Goal: Task Accomplishment & Management: Complete application form

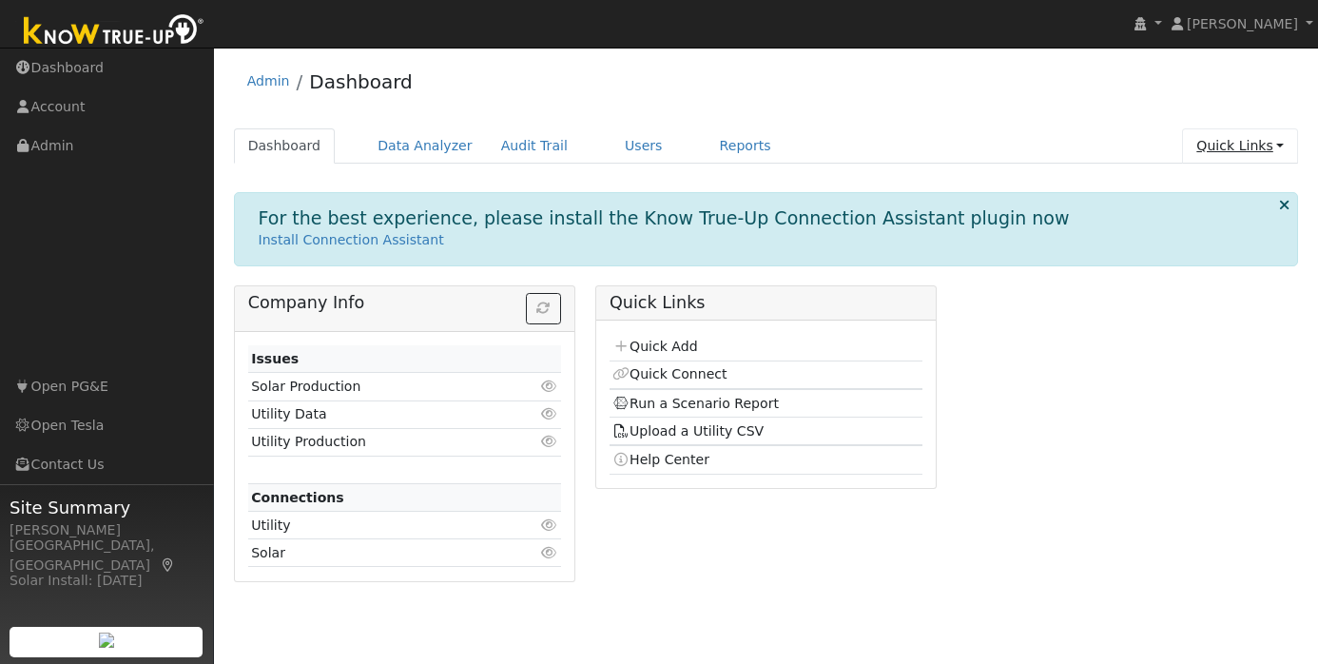
click at [1261, 150] on link "Quick Links" at bounding box center [1240, 145] width 116 height 35
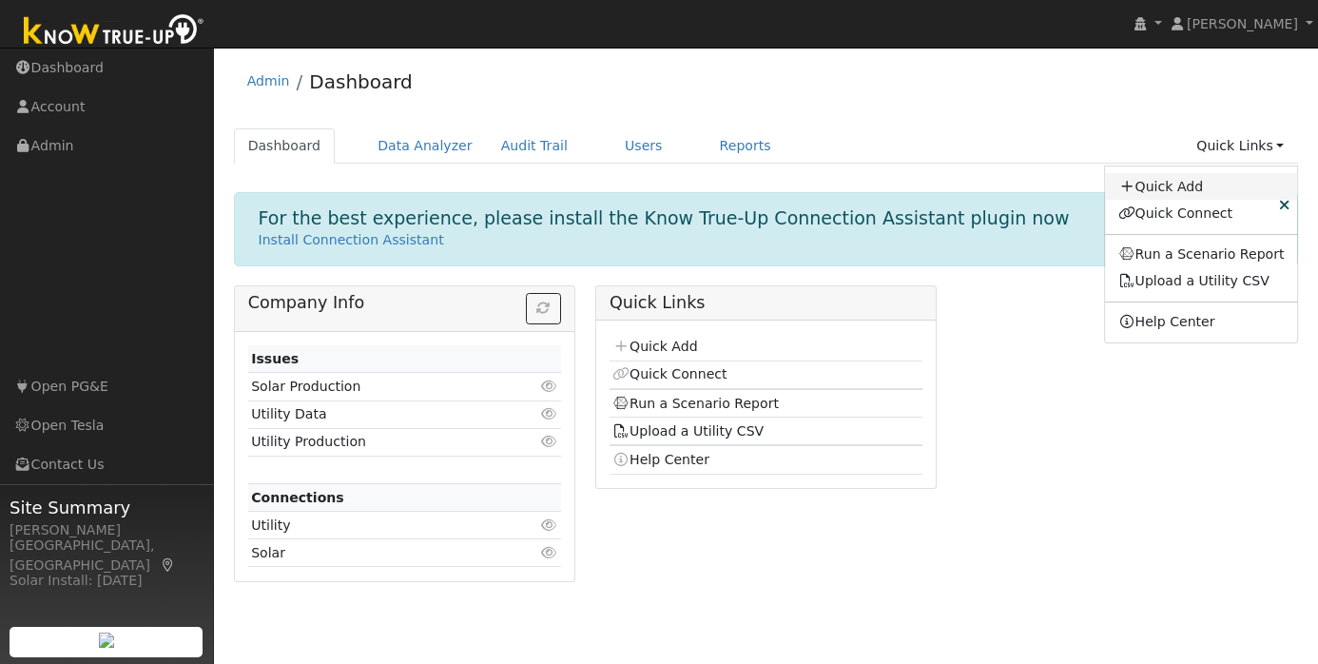
click at [1210, 187] on link "Quick Add" at bounding box center [1201, 186] width 193 height 27
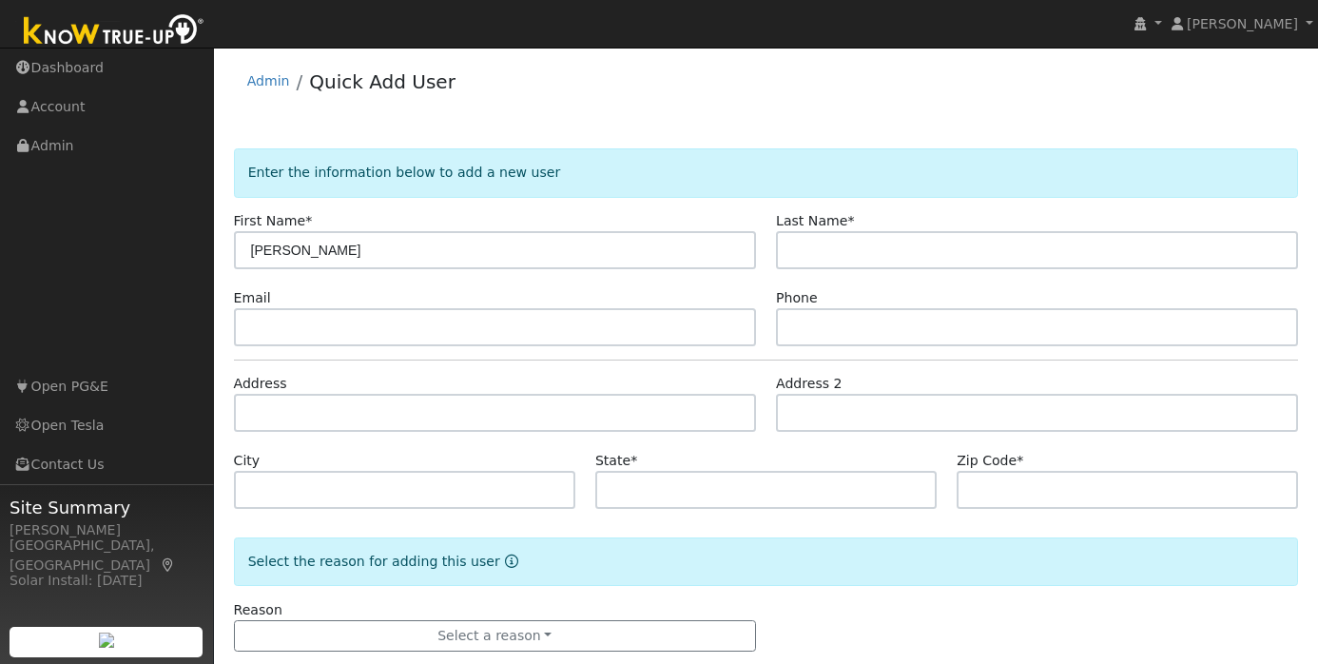
type input "[PERSON_NAME]"
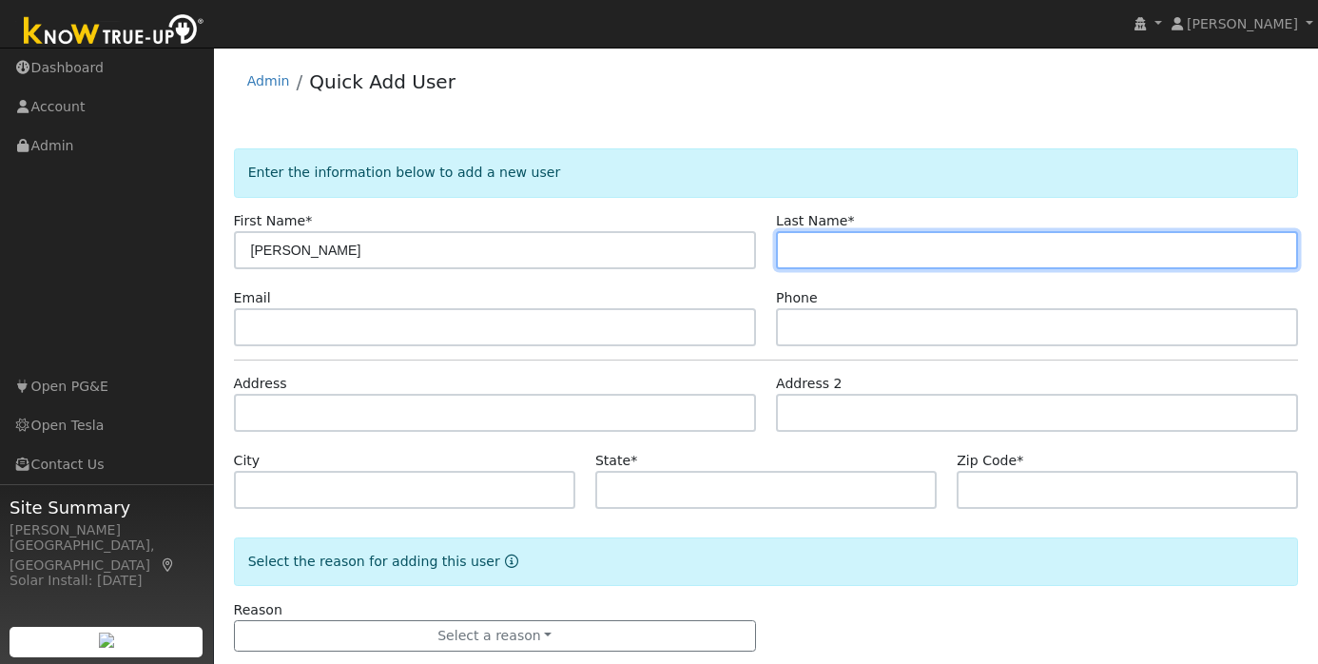
click at [861, 254] on input "text" at bounding box center [1037, 250] width 522 height 38
paste input "[PERSON_NAME]"
type input "[PERSON_NAME]"
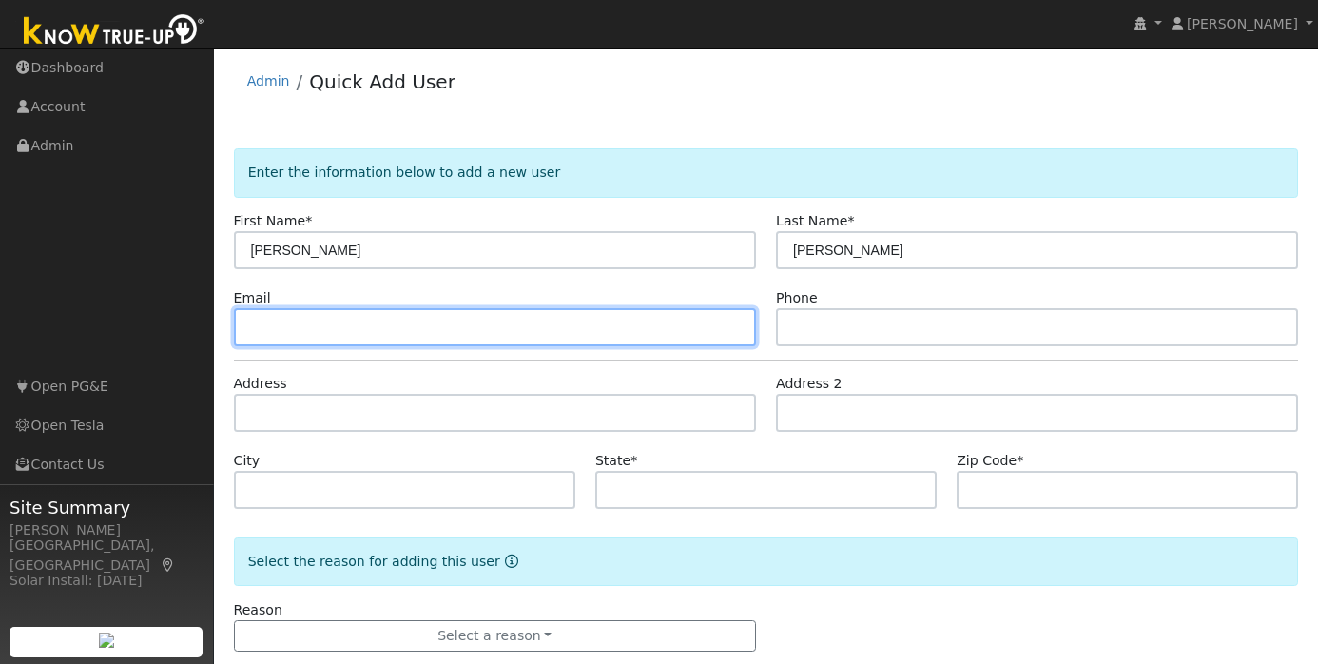
click at [514, 325] on input "text" at bounding box center [495, 327] width 522 height 38
paste input "[PERSON_NAME][EMAIL_ADDRESS][PERSON_NAME][DOMAIN_NAME]"
type input "[PERSON_NAME][EMAIL_ADDRESS][PERSON_NAME][DOMAIN_NAME]"
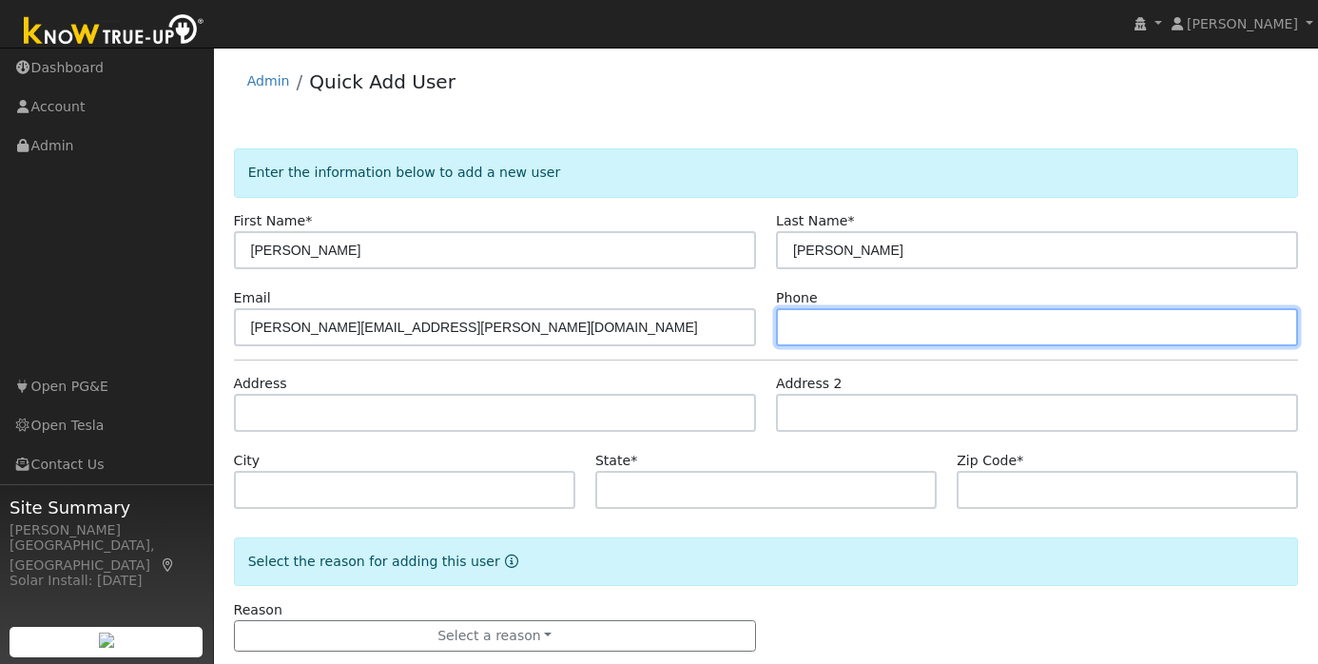
click at [865, 329] on input "text" at bounding box center [1037, 327] width 522 height 38
paste input "(510) 244-8611"
type input "(510) 244-8611"
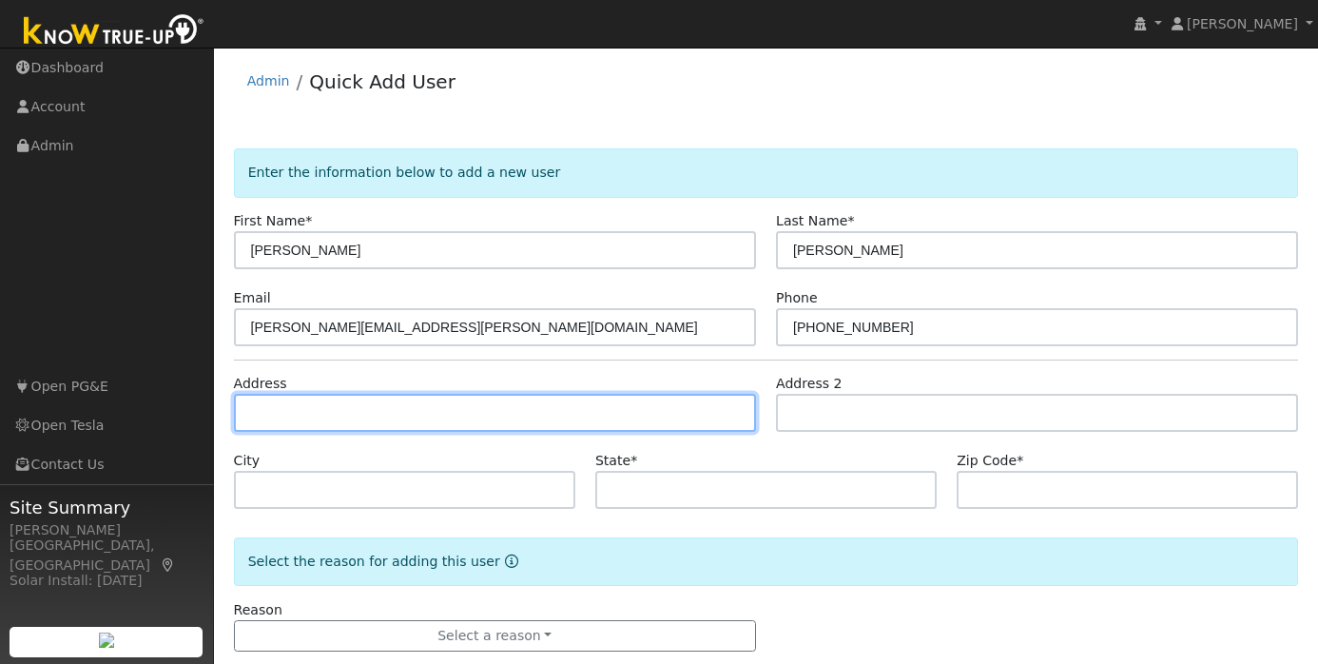
click at [335, 409] on input "text" at bounding box center [495, 413] width 522 height 38
paste input "32216 Rochelle Drive Union City, CA 94587"
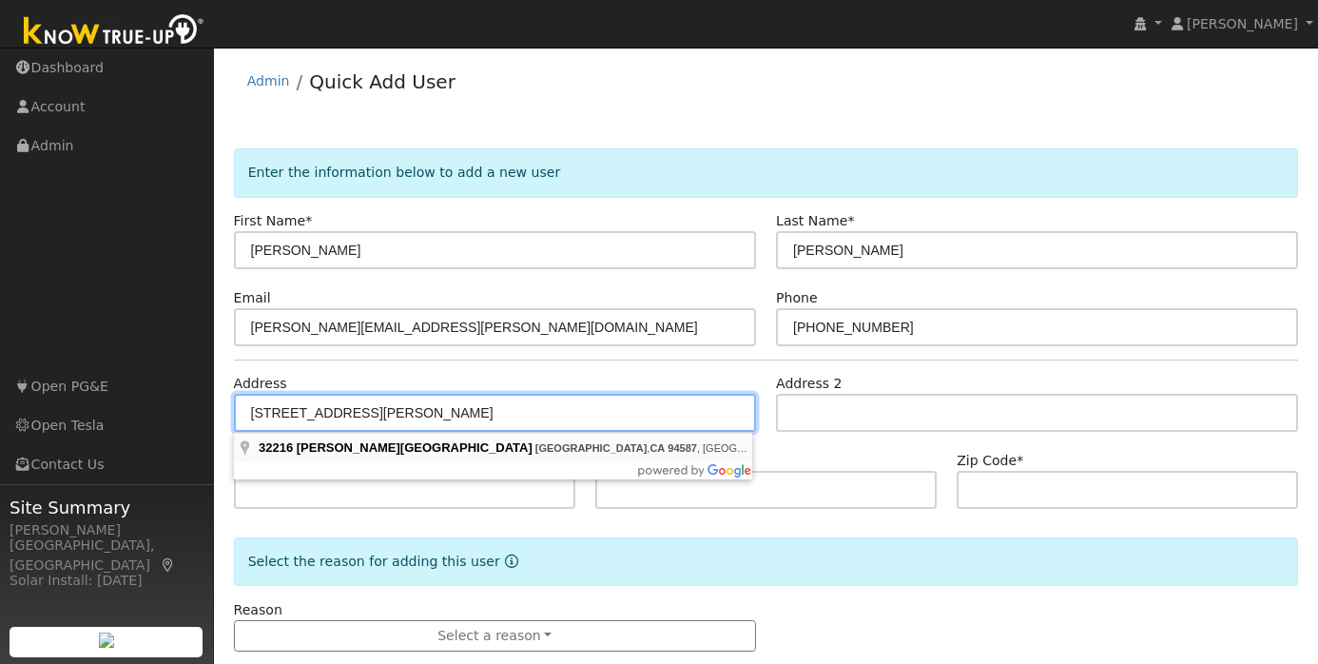
type input "32216 Rochelle Drive"
type input "Union City"
type input "CA"
type input "94587"
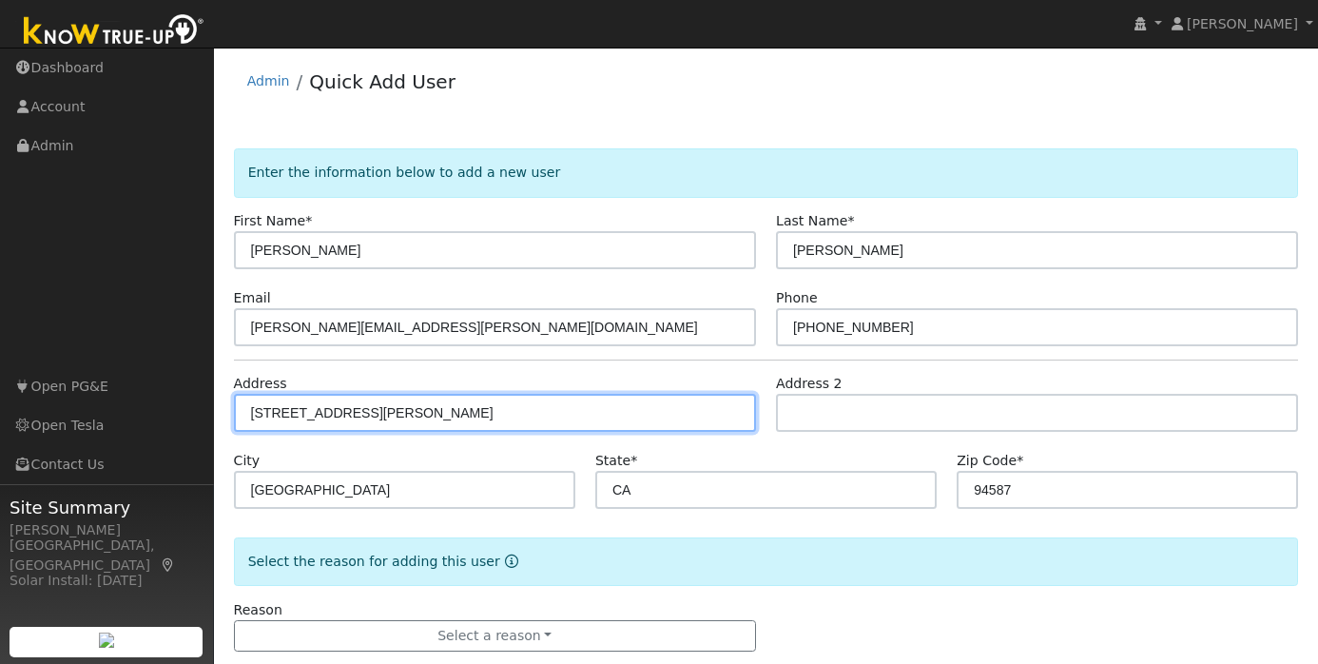
scroll to position [35, 0]
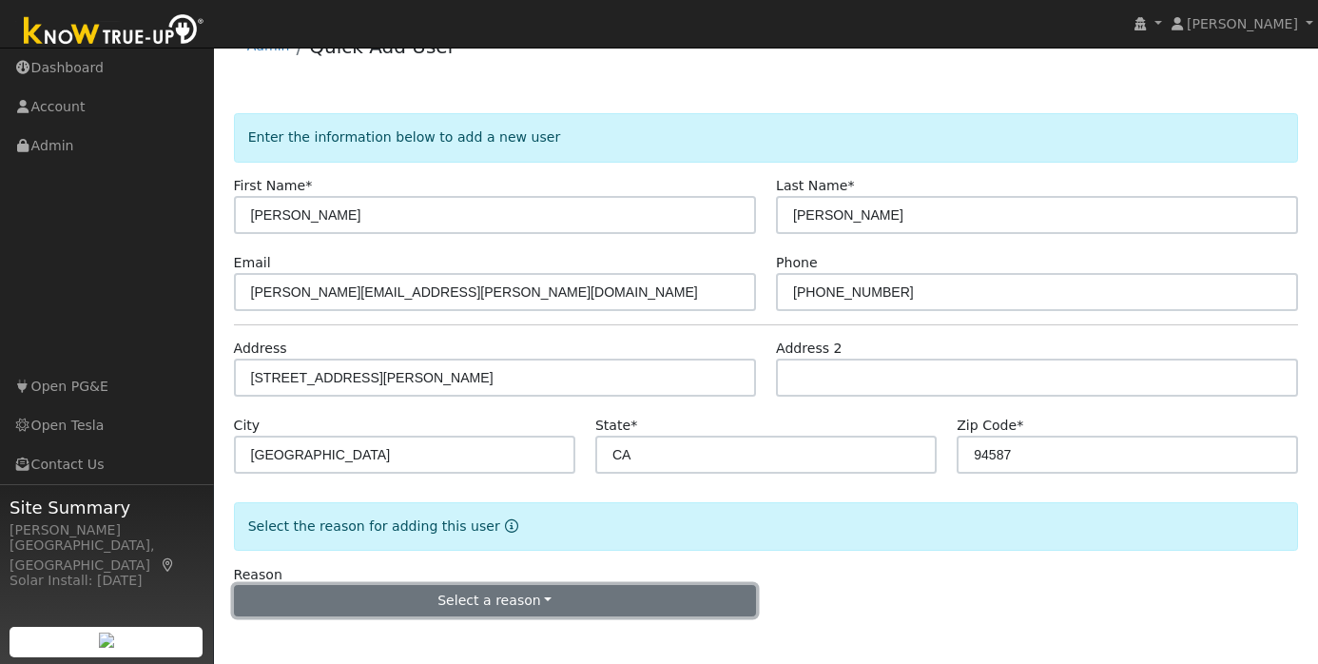
click at [387, 588] on button "Select a reason" at bounding box center [495, 601] width 522 height 32
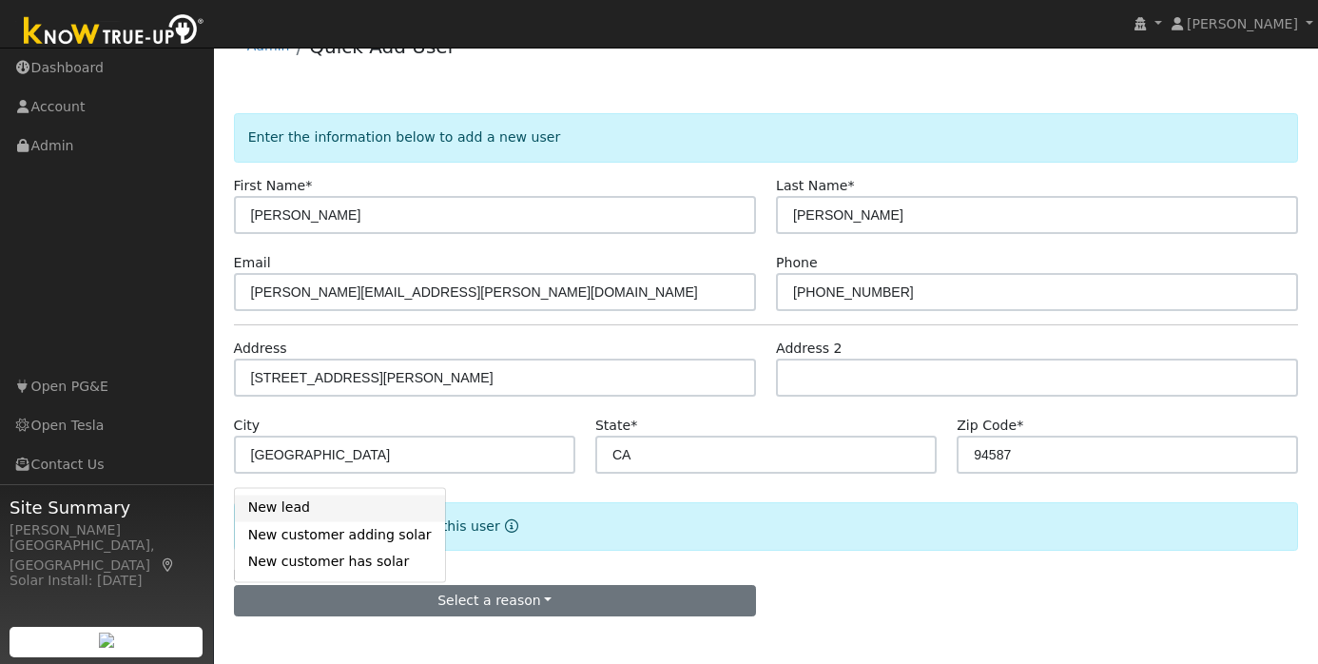
click at [360, 511] on link "New lead" at bounding box center [340, 508] width 210 height 27
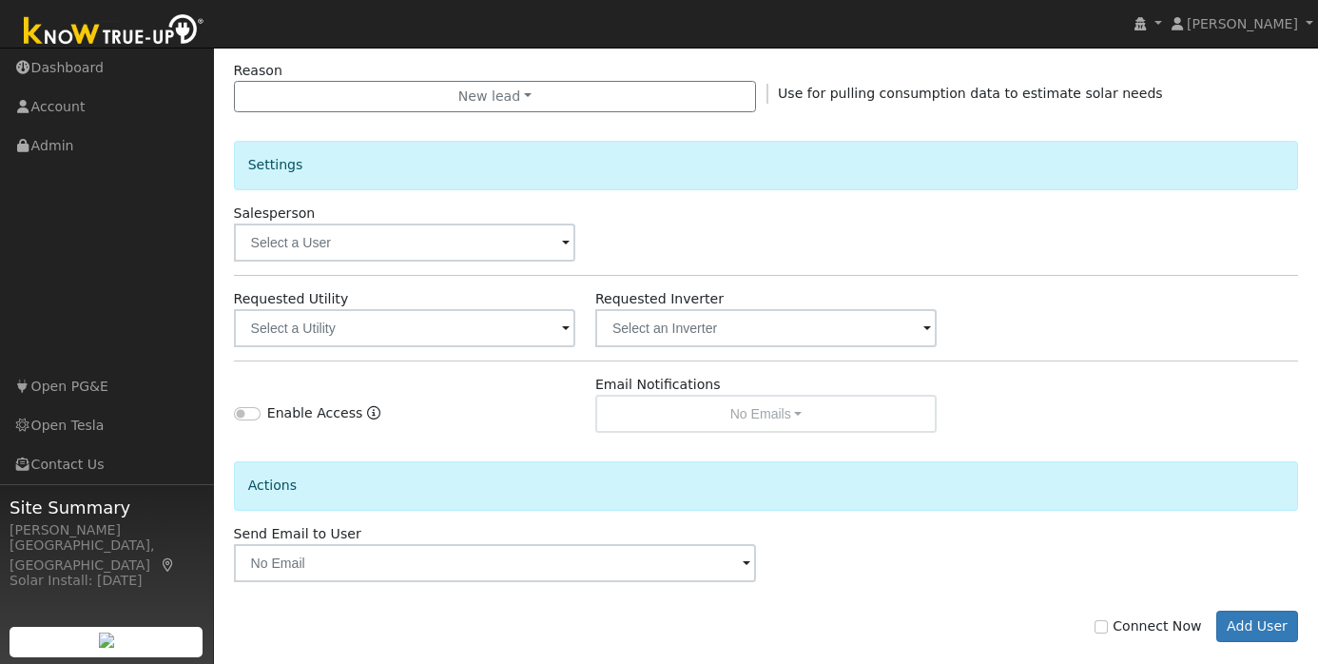
scroll to position [565, 0]
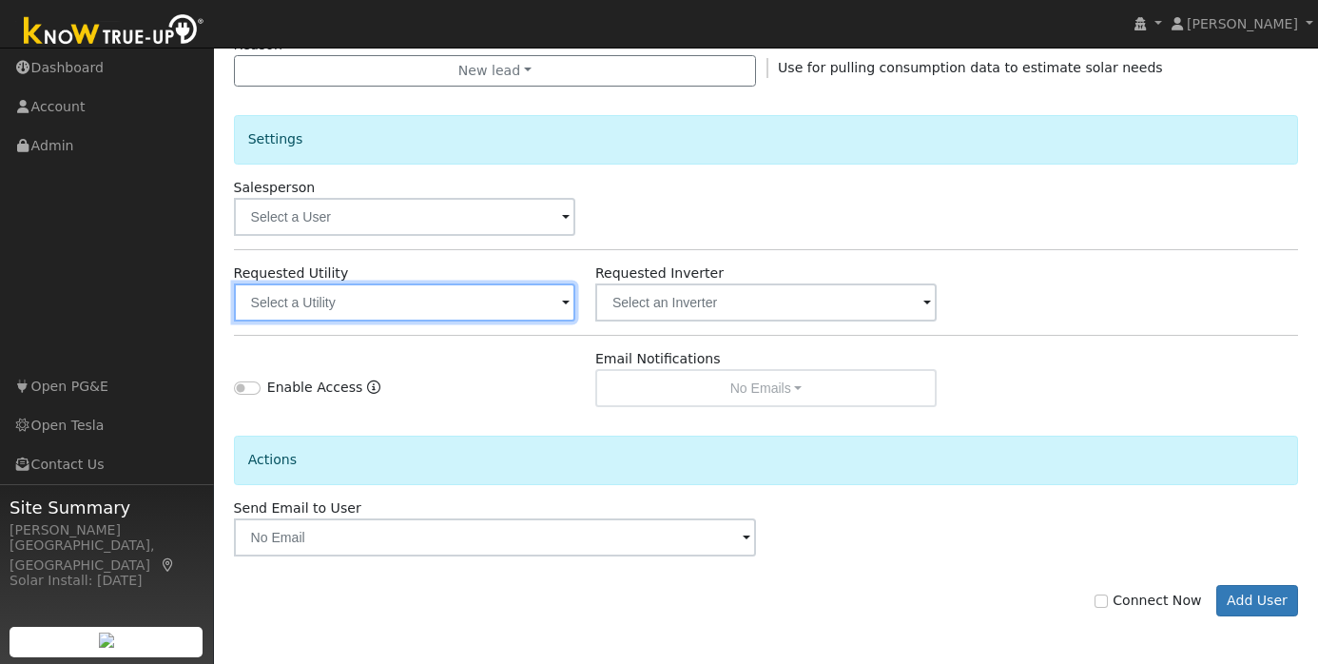
click at [390, 306] on input "text" at bounding box center [404, 302] width 341 height 38
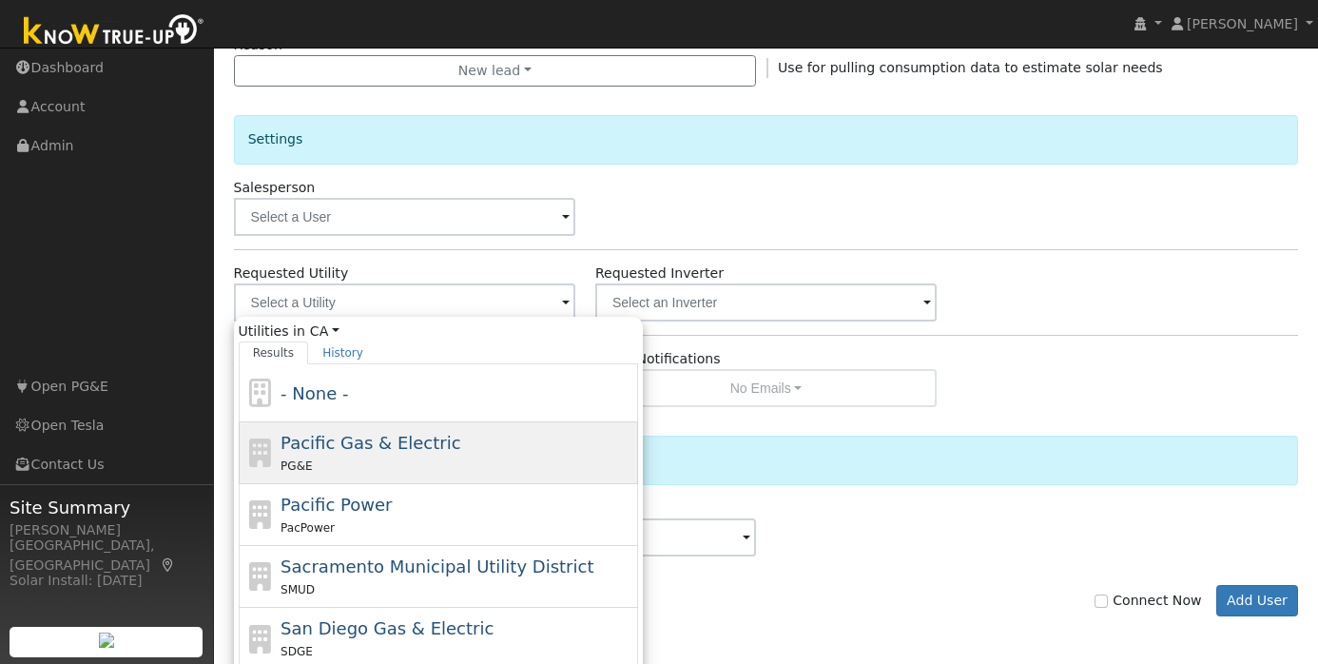
click at [389, 436] on span "Pacific Gas & Electric" at bounding box center [371, 443] width 180 height 20
type input "Pacific Gas & Electric"
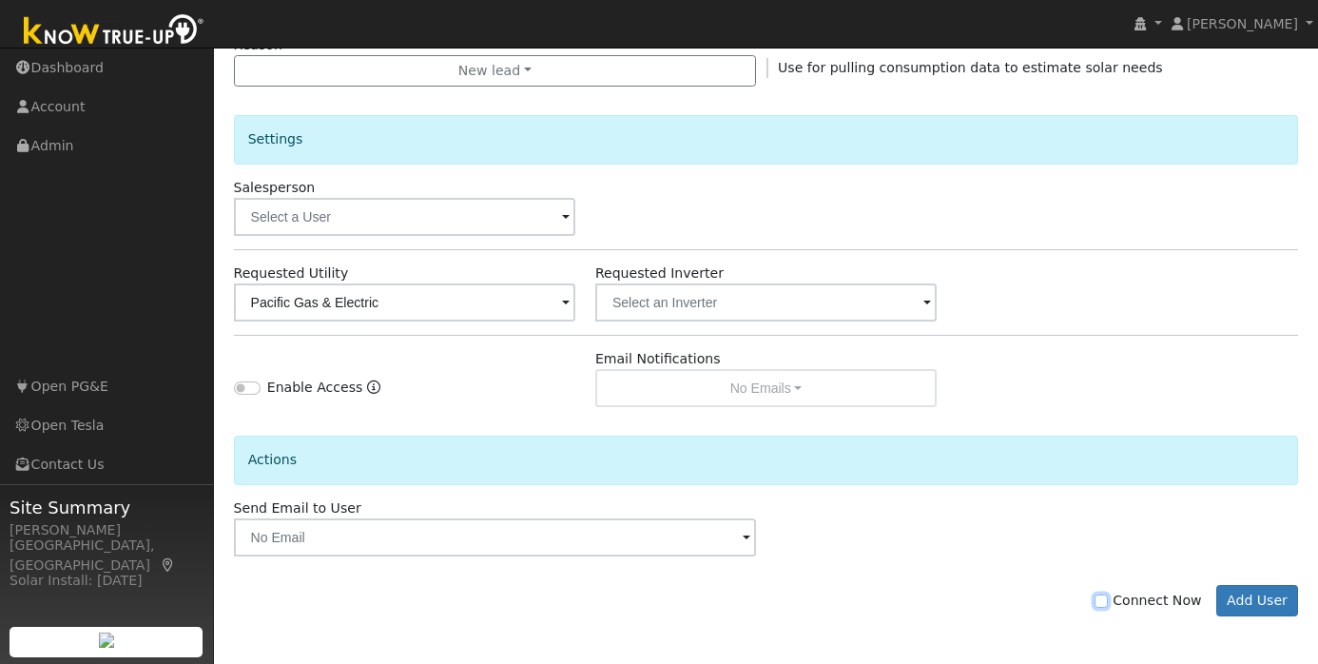
click at [1108, 601] on input "Connect Now" at bounding box center [1101, 600] width 13 height 13
checkbox input "true"
click at [1270, 596] on button "Add User" at bounding box center [1257, 601] width 83 height 32
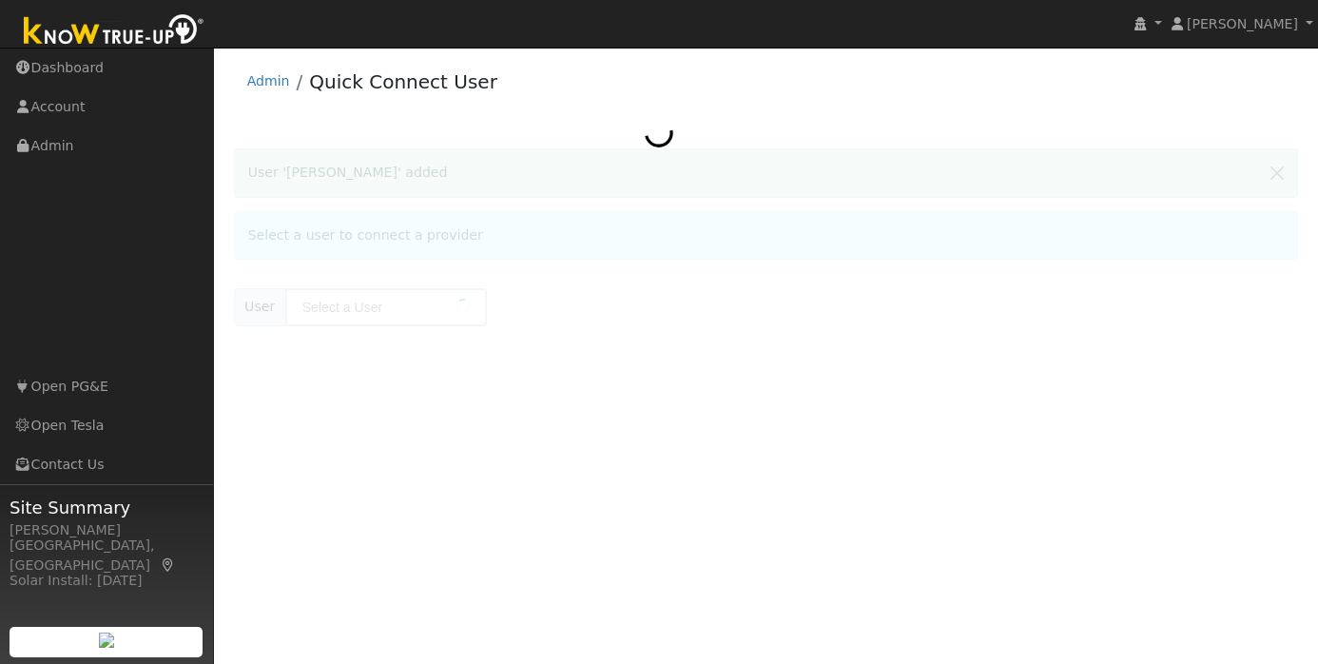
type input "[PERSON_NAME]"
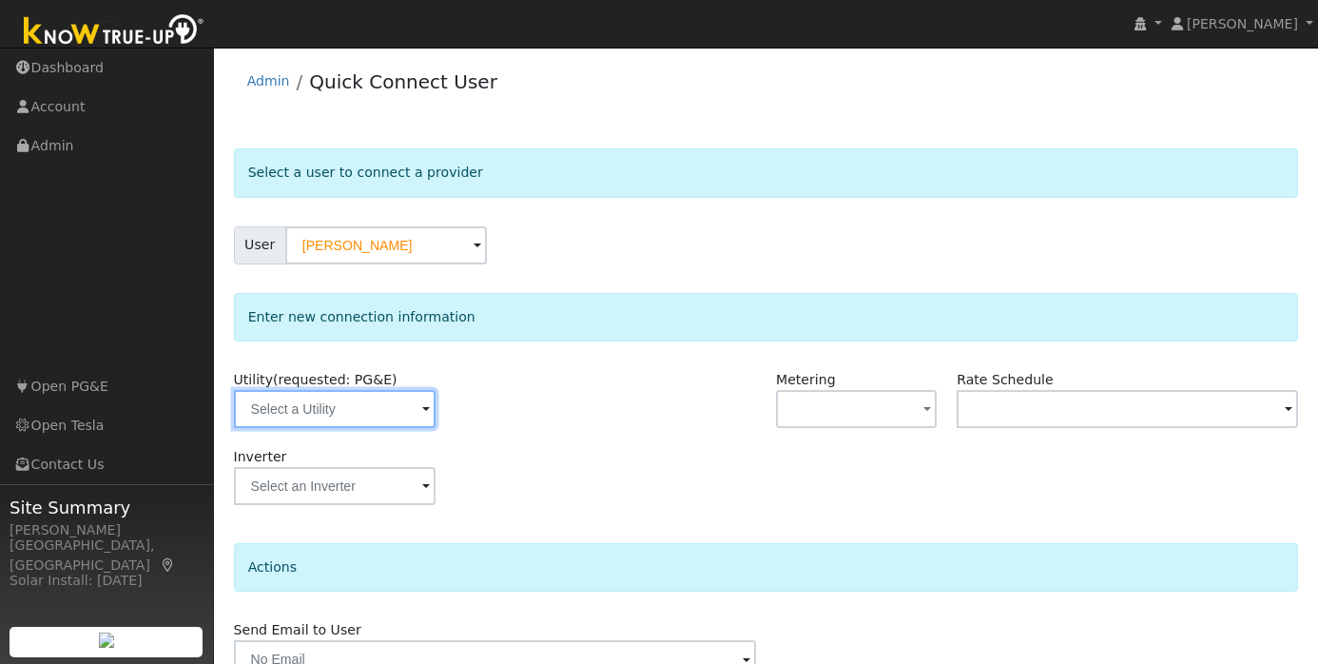
click at [406, 403] on input "text" at bounding box center [335, 409] width 202 height 38
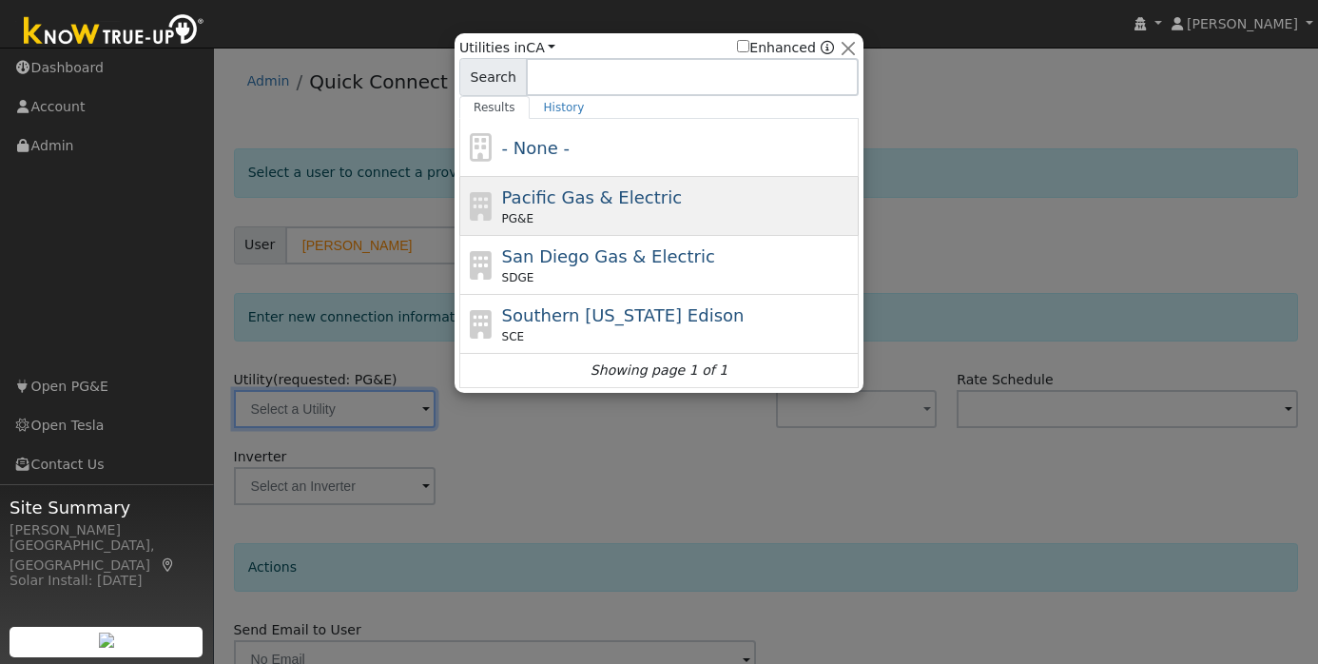
click at [643, 219] on div "PG&E" at bounding box center [678, 218] width 353 height 17
type input "PG&E"
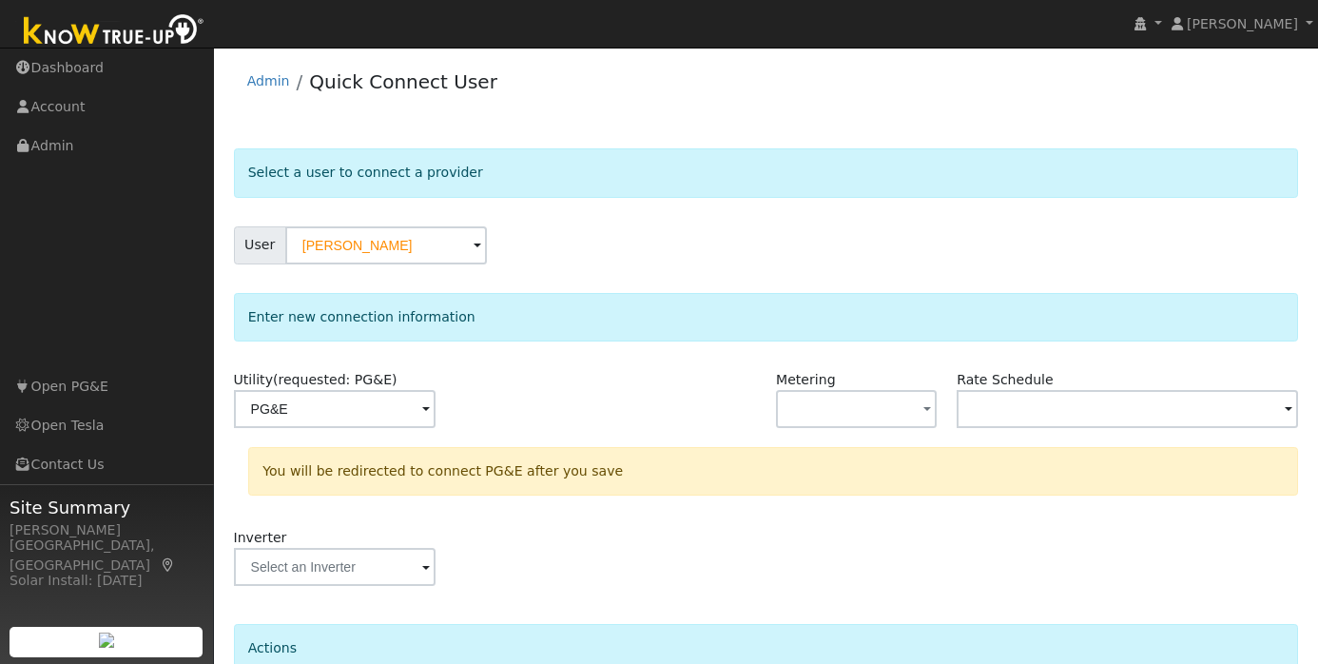
scroll to position [175, 0]
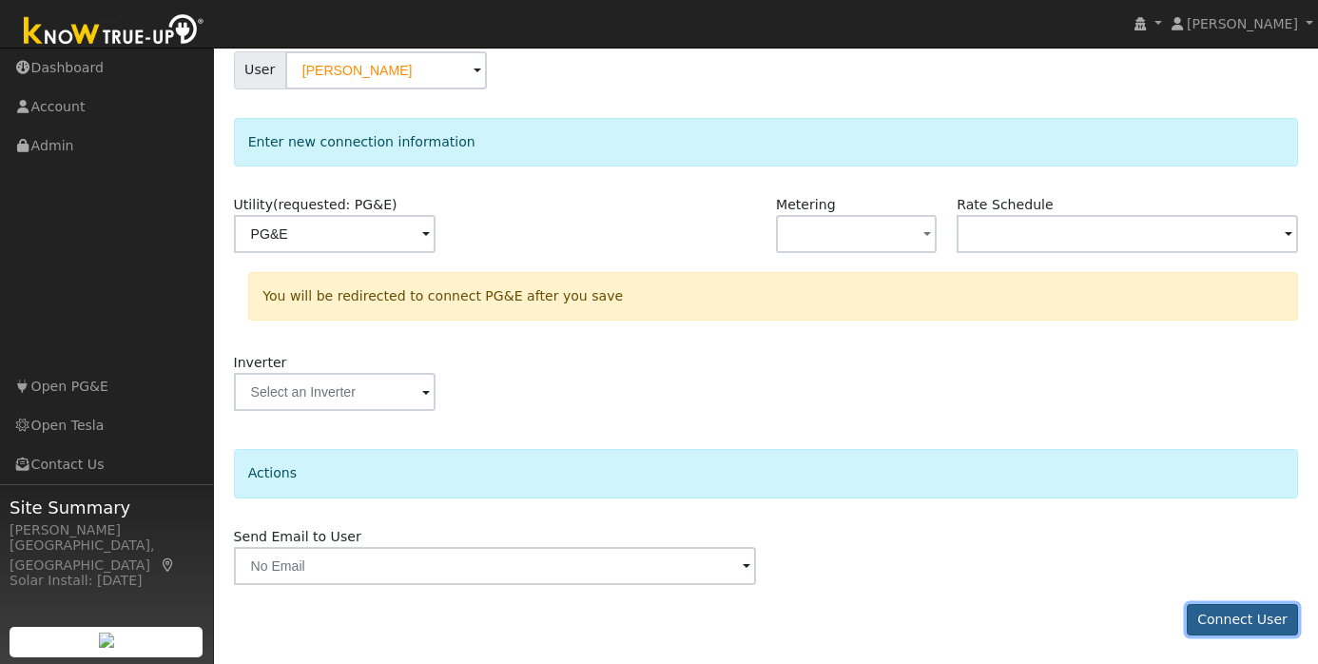
click at [1251, 628] on button "Connect User" at bounding box center [1243, 620] width 112 height 32
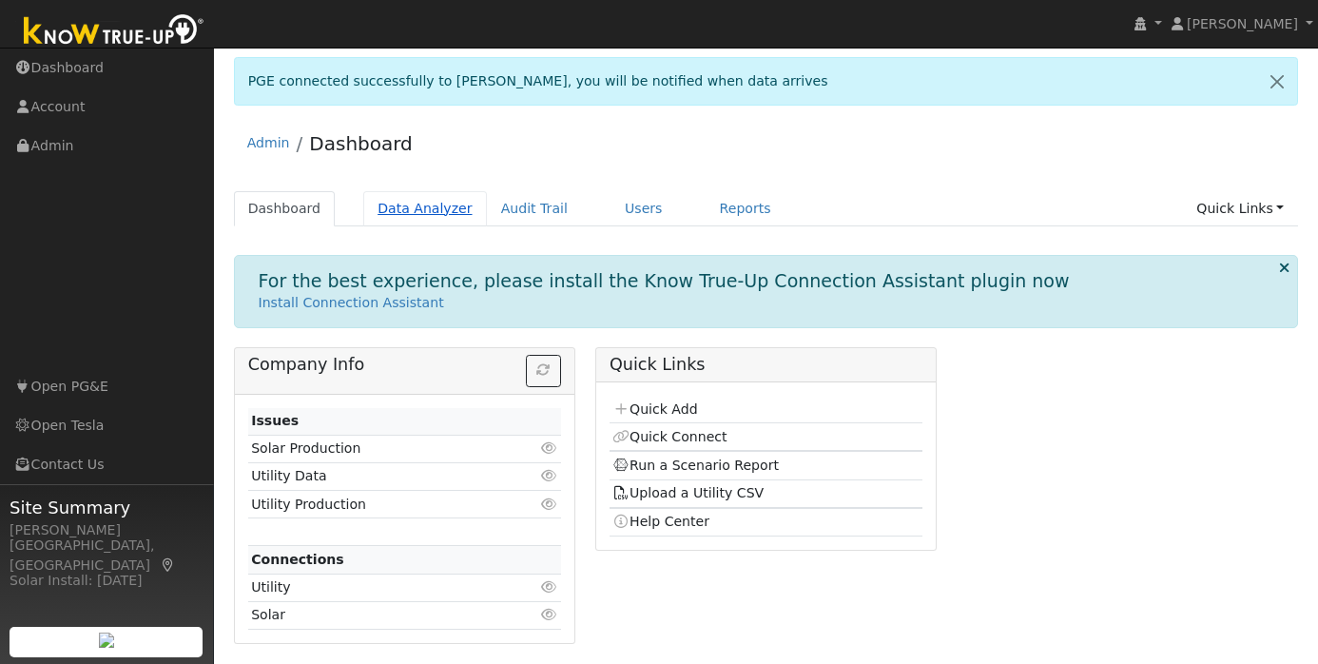
click at [421, 208] on link "Data Analyzer" at bounding box center [425, 208] width 124 height 35
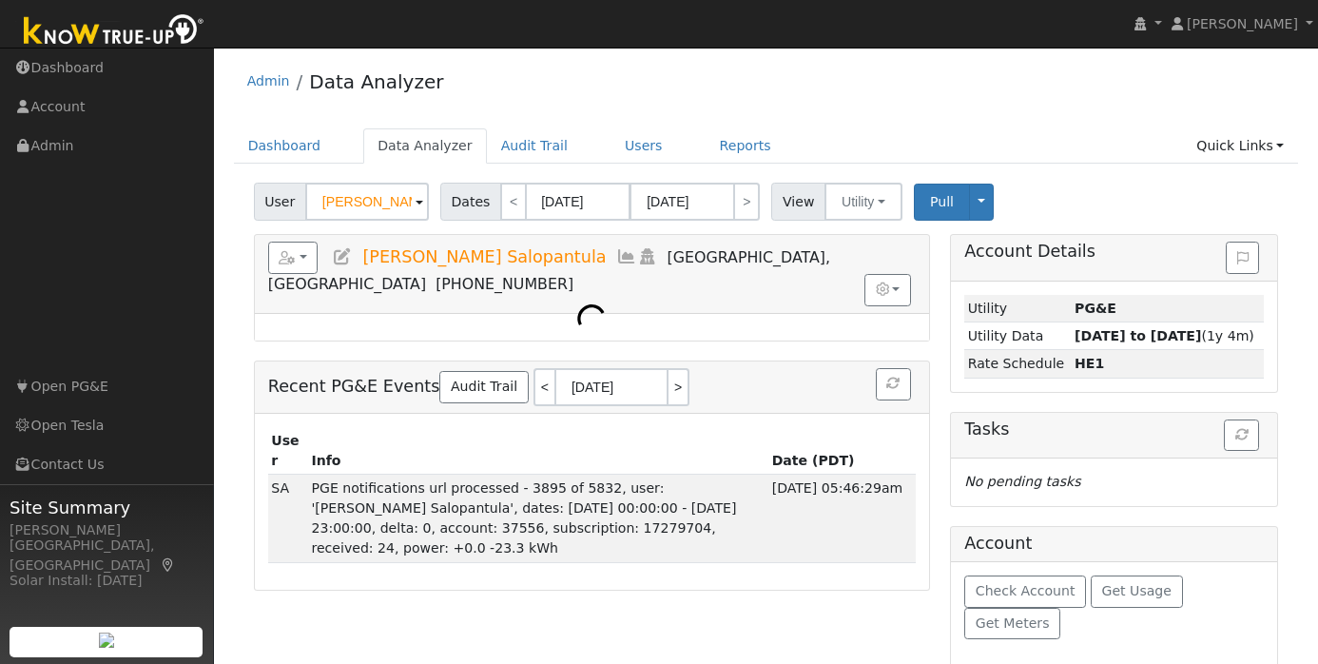
click at [378, 204] on input "[PERSON_NAME] Salopantula" at bounding box center [367, 202] width 124 height 38
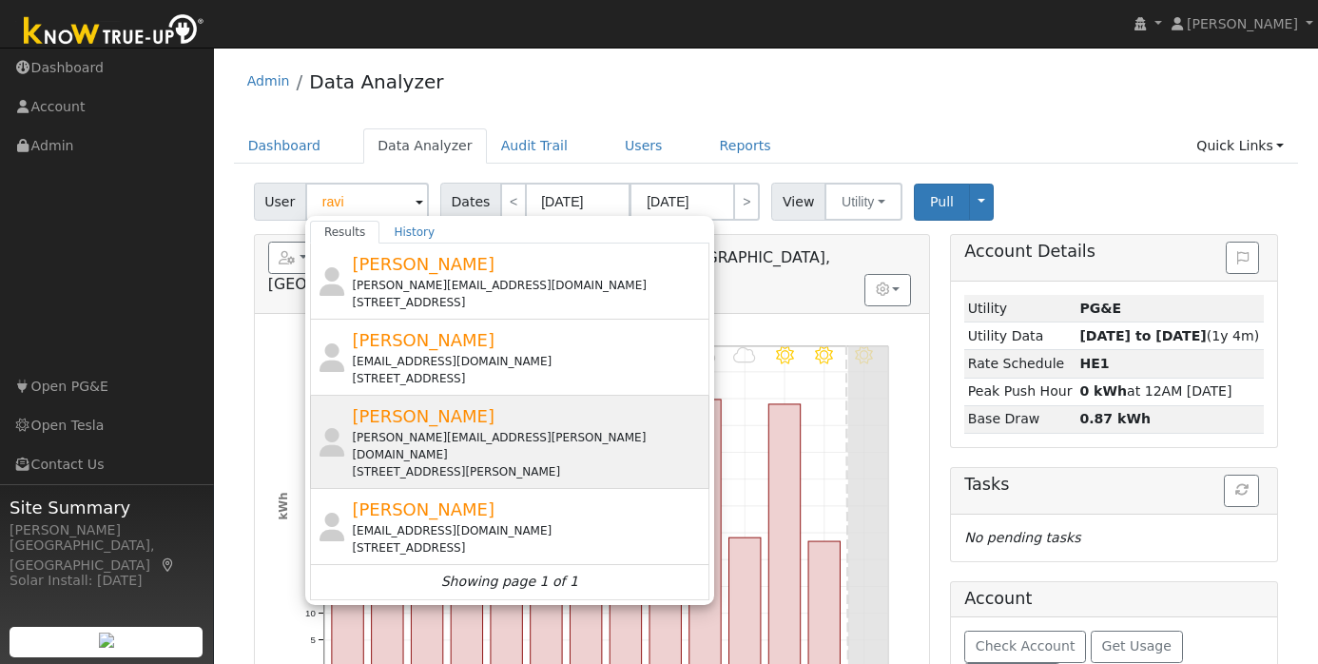
click at [436, 420] on span "[PERSON_NAME]" at bounding box center [423, 416] width 143 height 20
type input "[PERSON_NAME]"
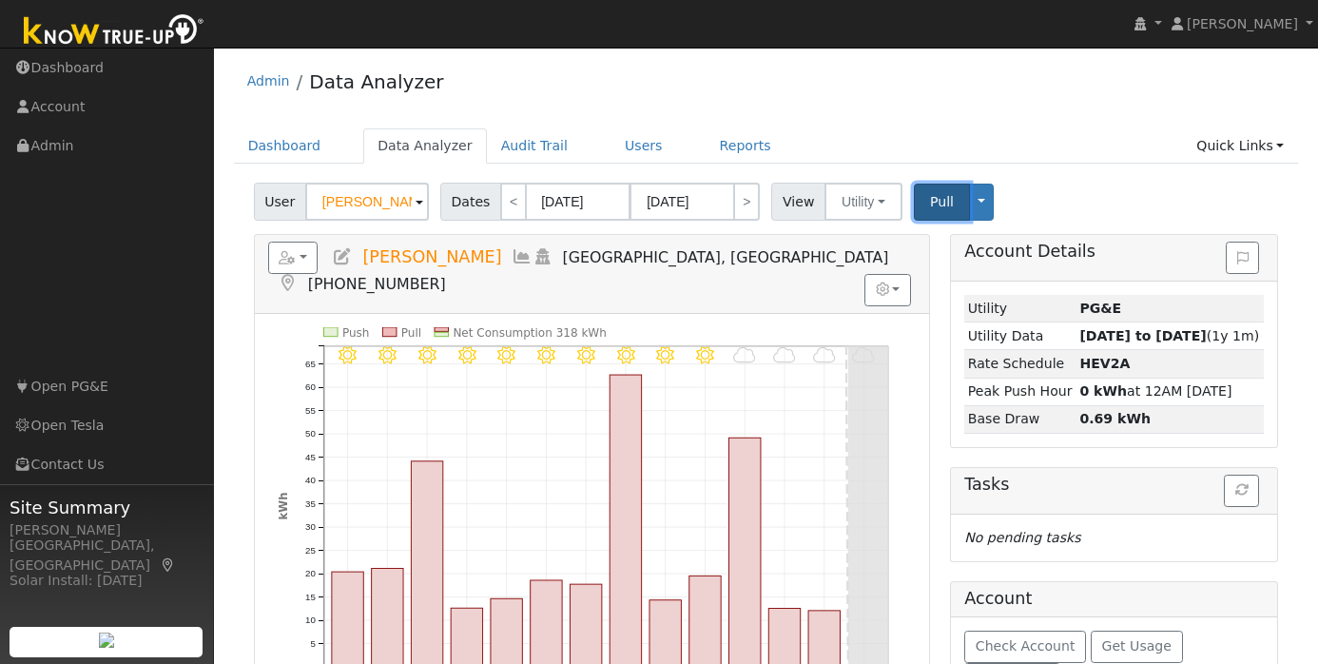
click at [938, 203] on span "Pull" at bounding box center [942, 201] width 24 height 15
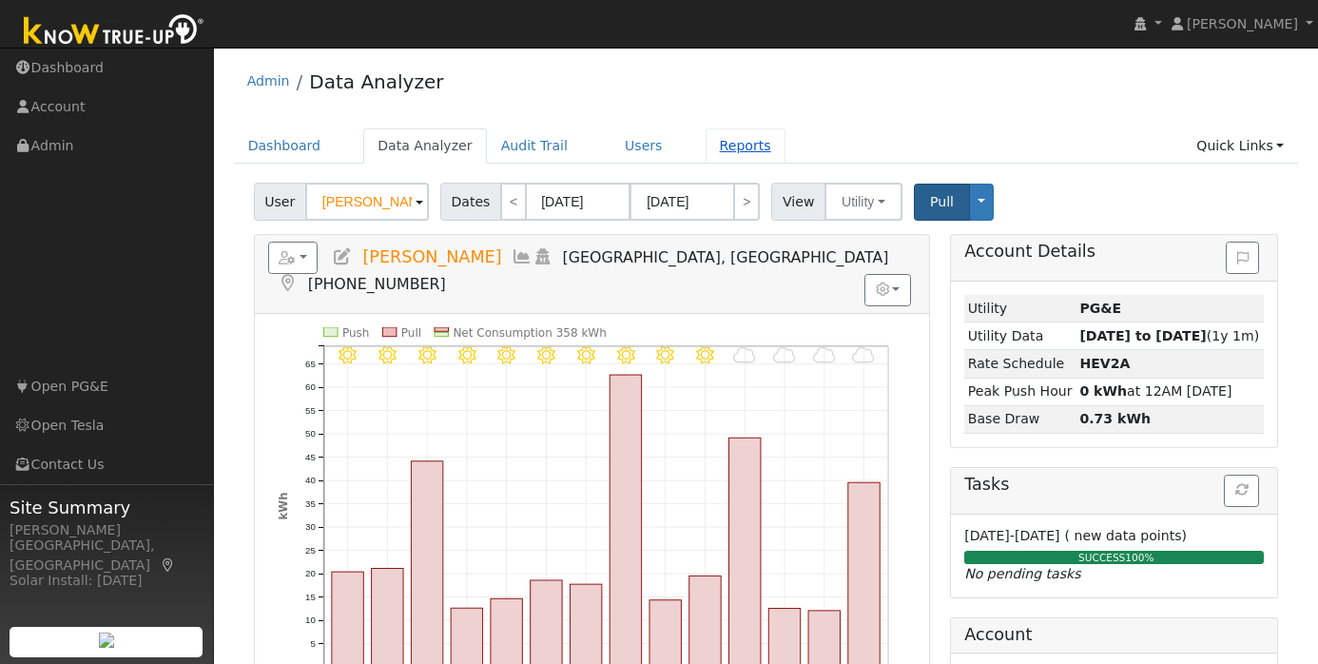
click at [727, 145] on link "Reports" at bounding box center [746, 145] width 80 height 35
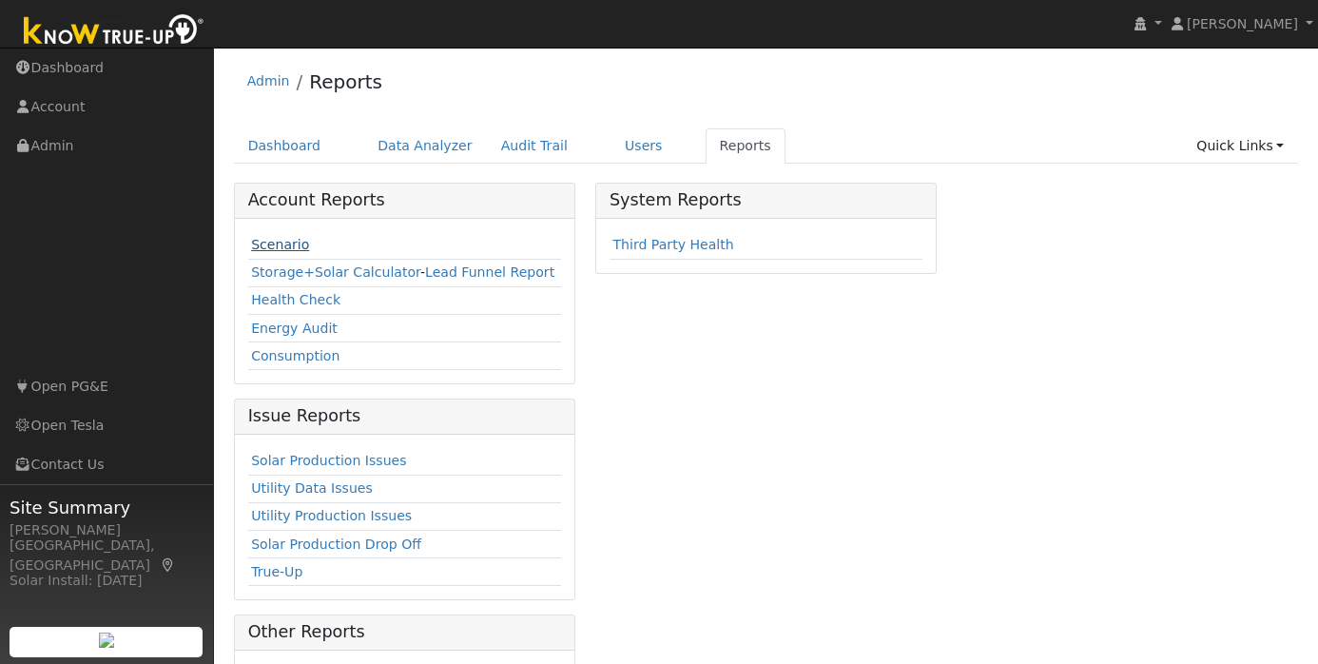
click at [298, 243] on link "Scenario" at bounding box center [280, 244] width 58 height 15
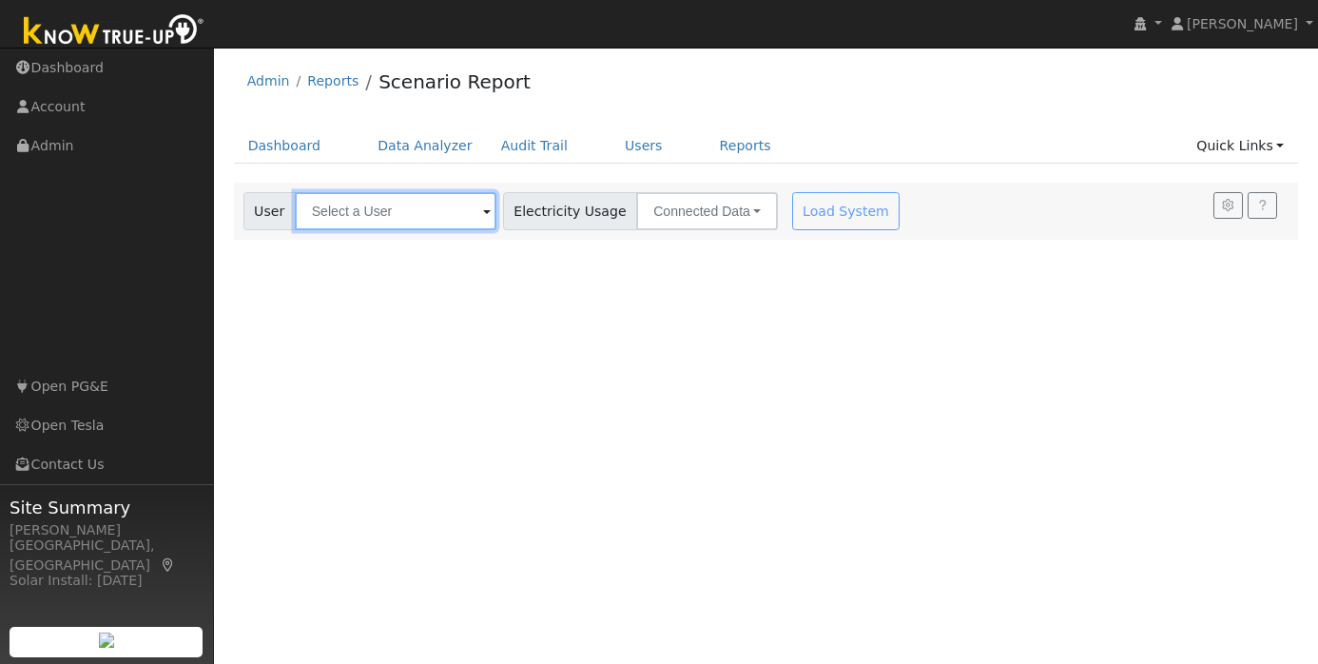
click at [420, 204] on input "text" at bounding box center [396, 211] width 202 height 38
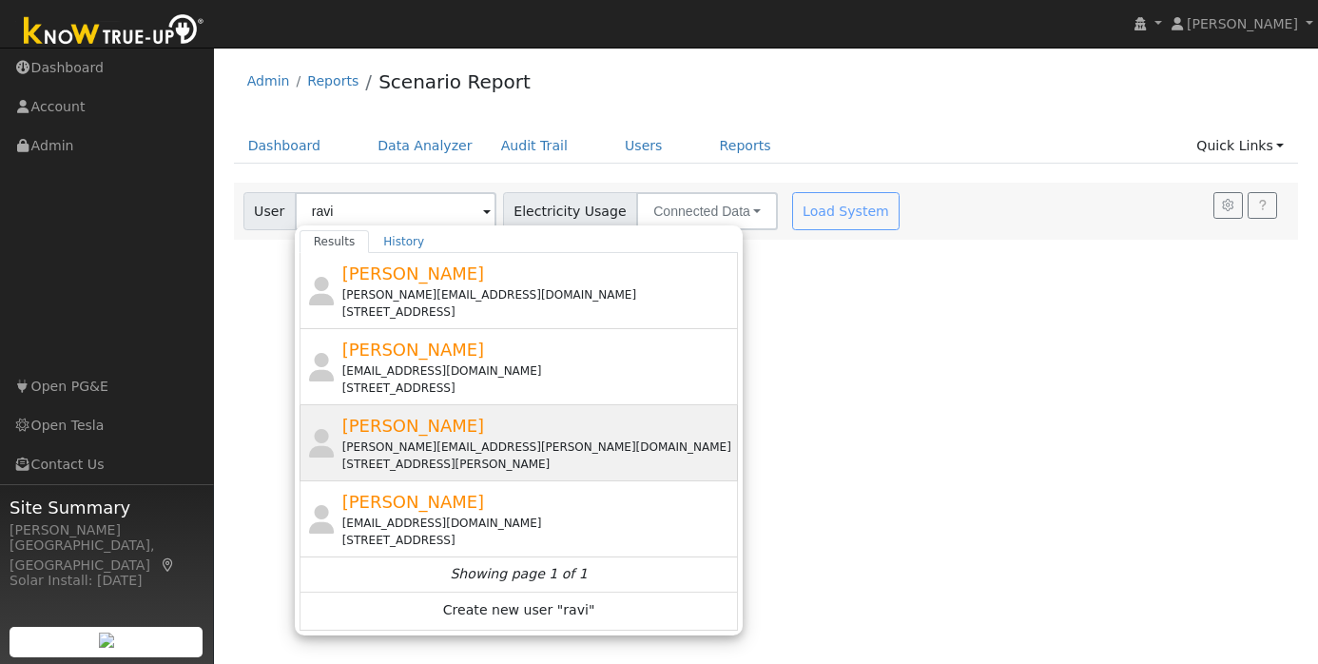
click at [423, 435] on span "[PERSON_NAME]" at bounding box center [413, 426] width 143 height 20
type input "[PERSON_NAME]"
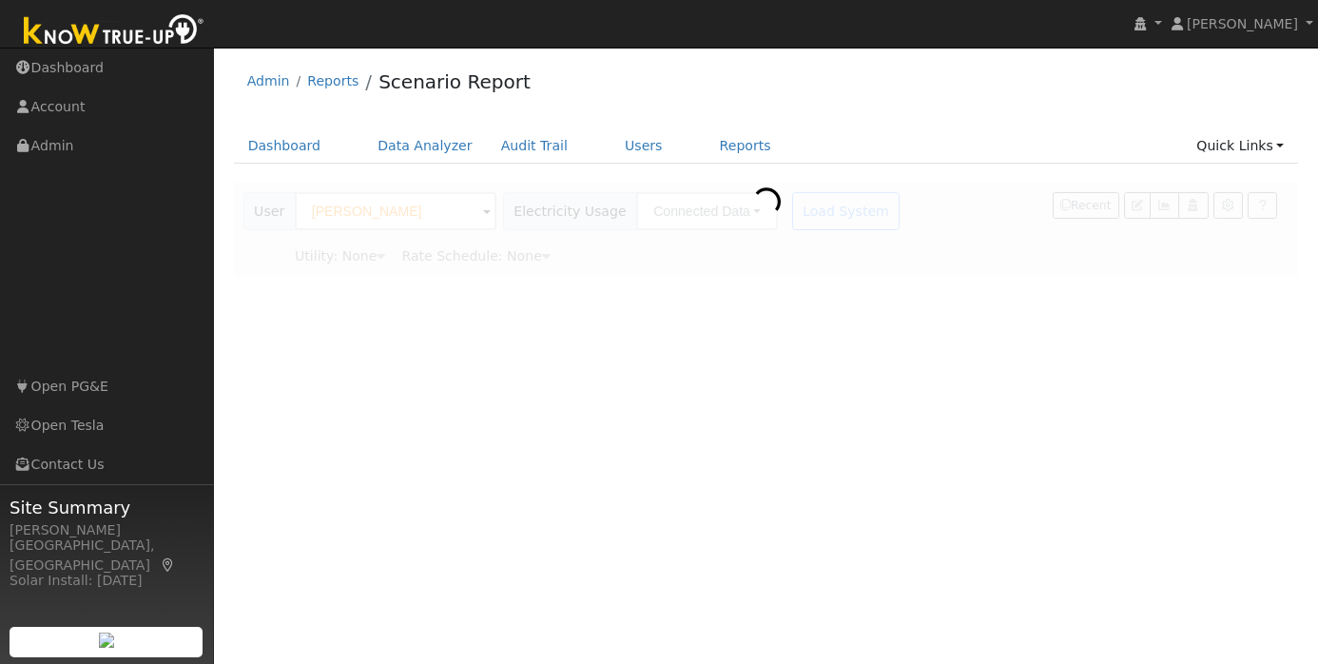
type input "Pacific Gas & Electric"
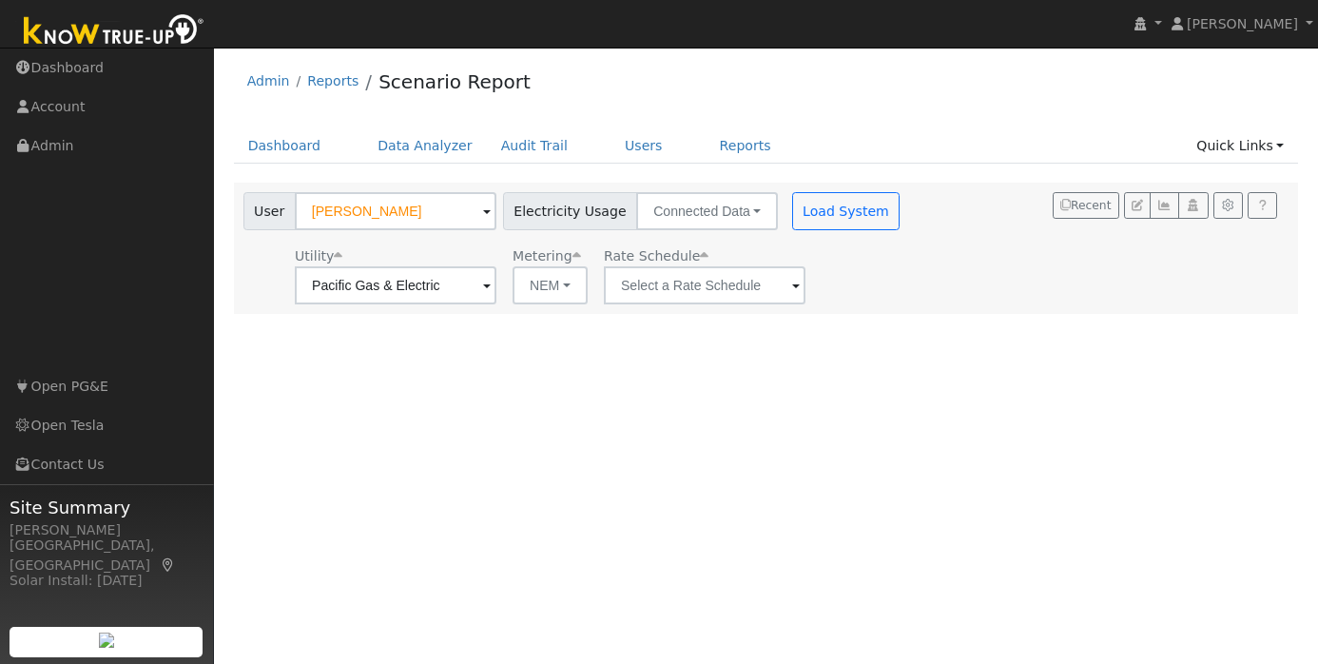
click at [792, 287] on span at bounding box center [796, 287] width 8 height 22
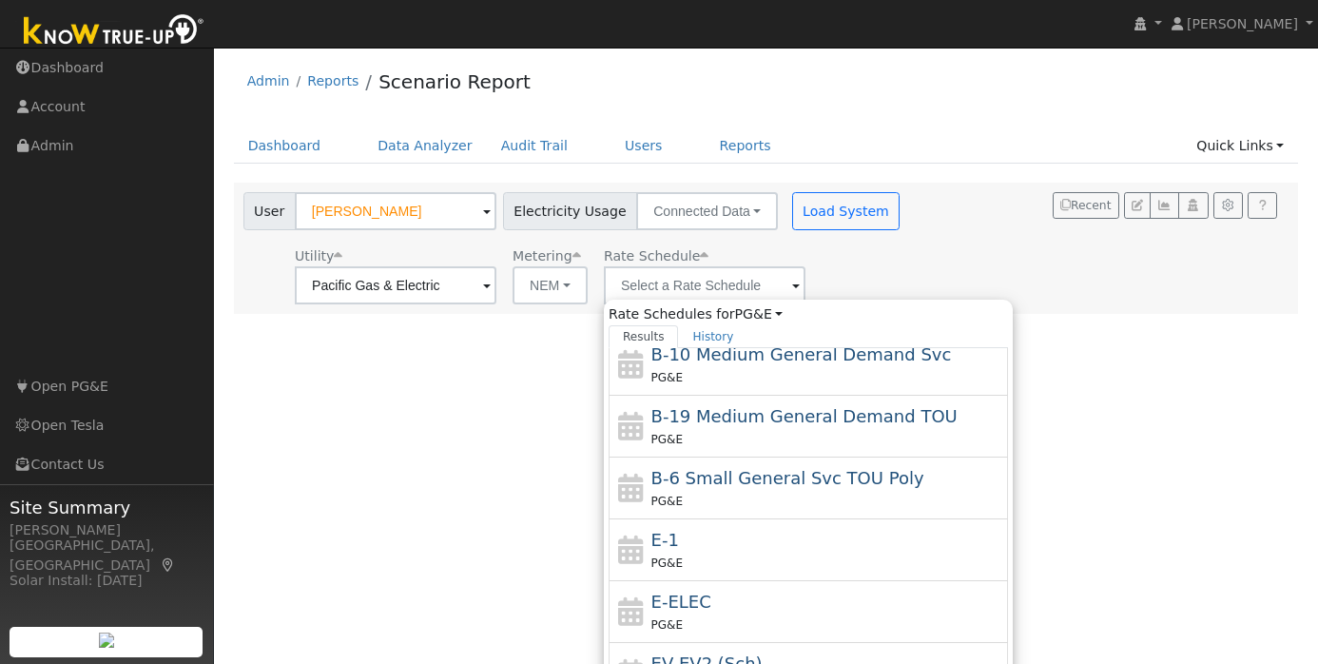
scroll to position [270, 0]
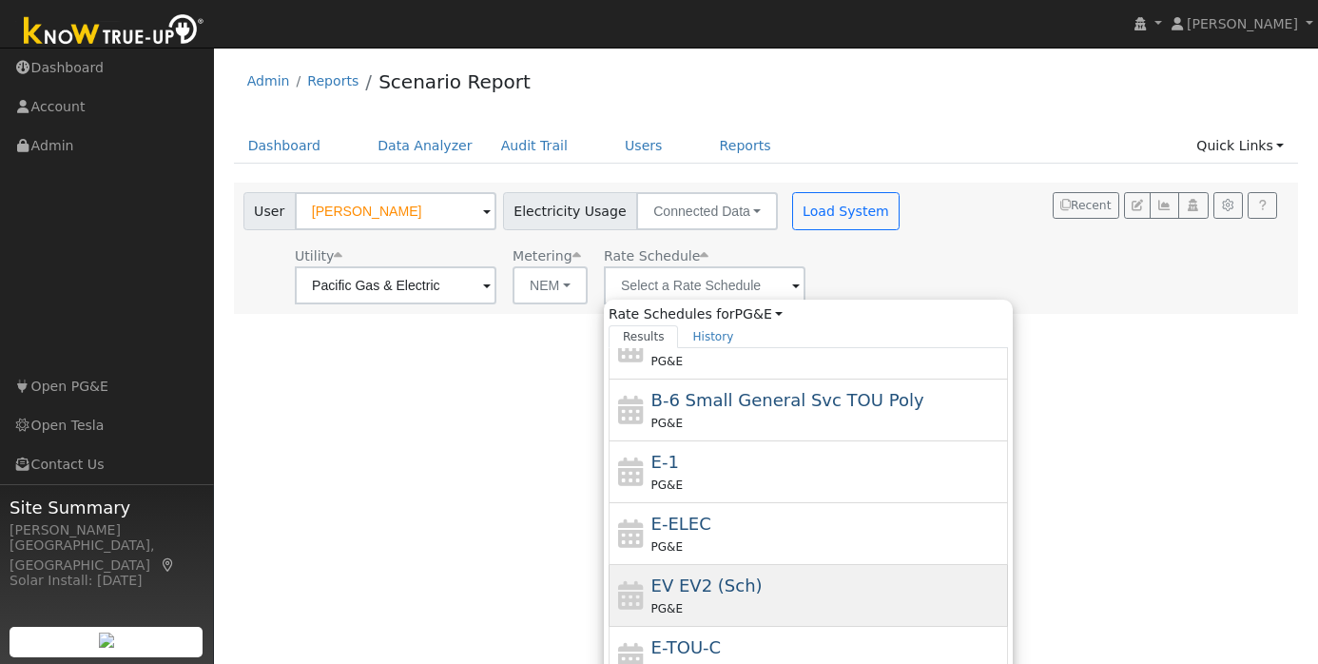
click at [678, 600] on div "PG&E" at bounding box center [827, 608] width 353 height 20
type input "EV EV2 (Sch)"
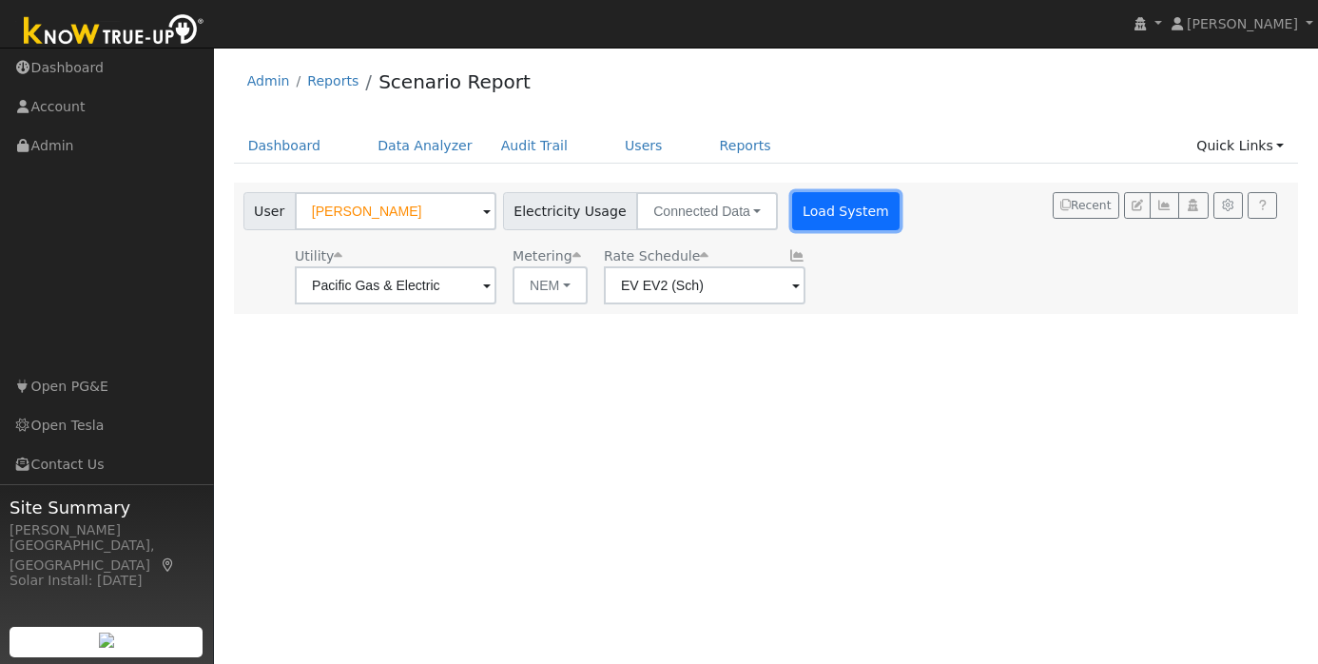
click at [834, 204] on button "Load System" at bounding box center [846, 211] width 108 height 38
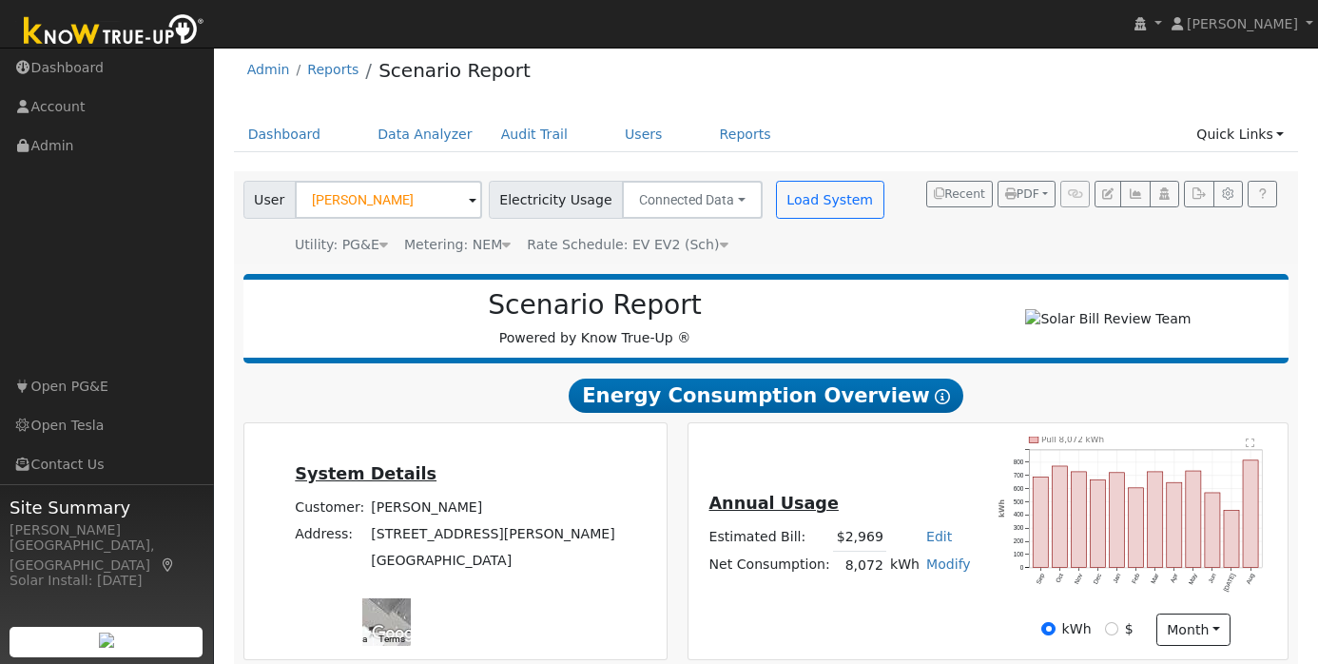
scroll to position [229, 0]
